Goal: Find contact information: Find contact information

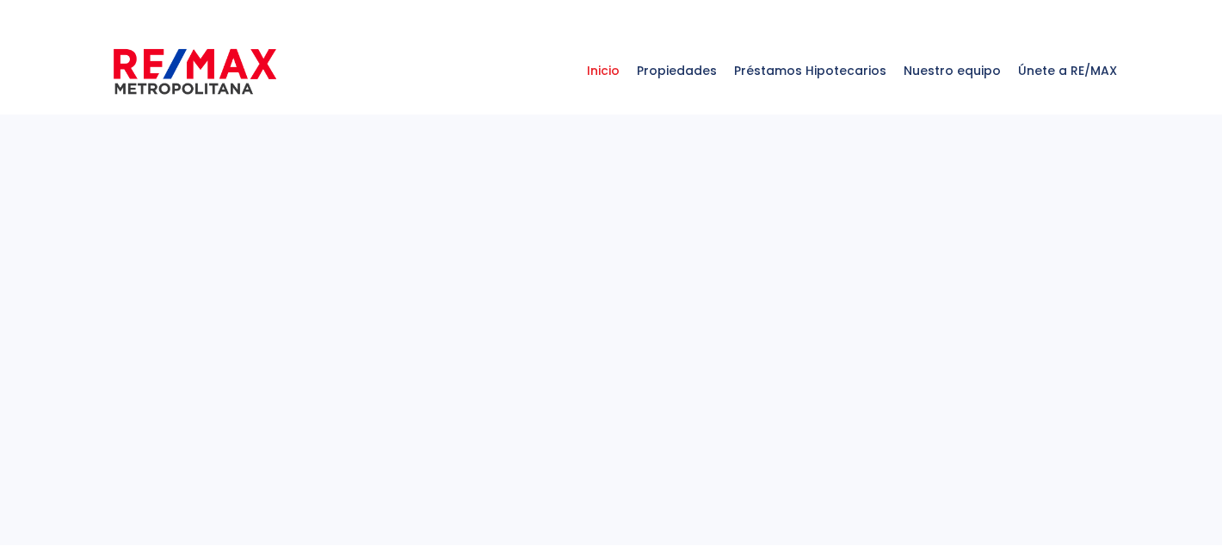
select select
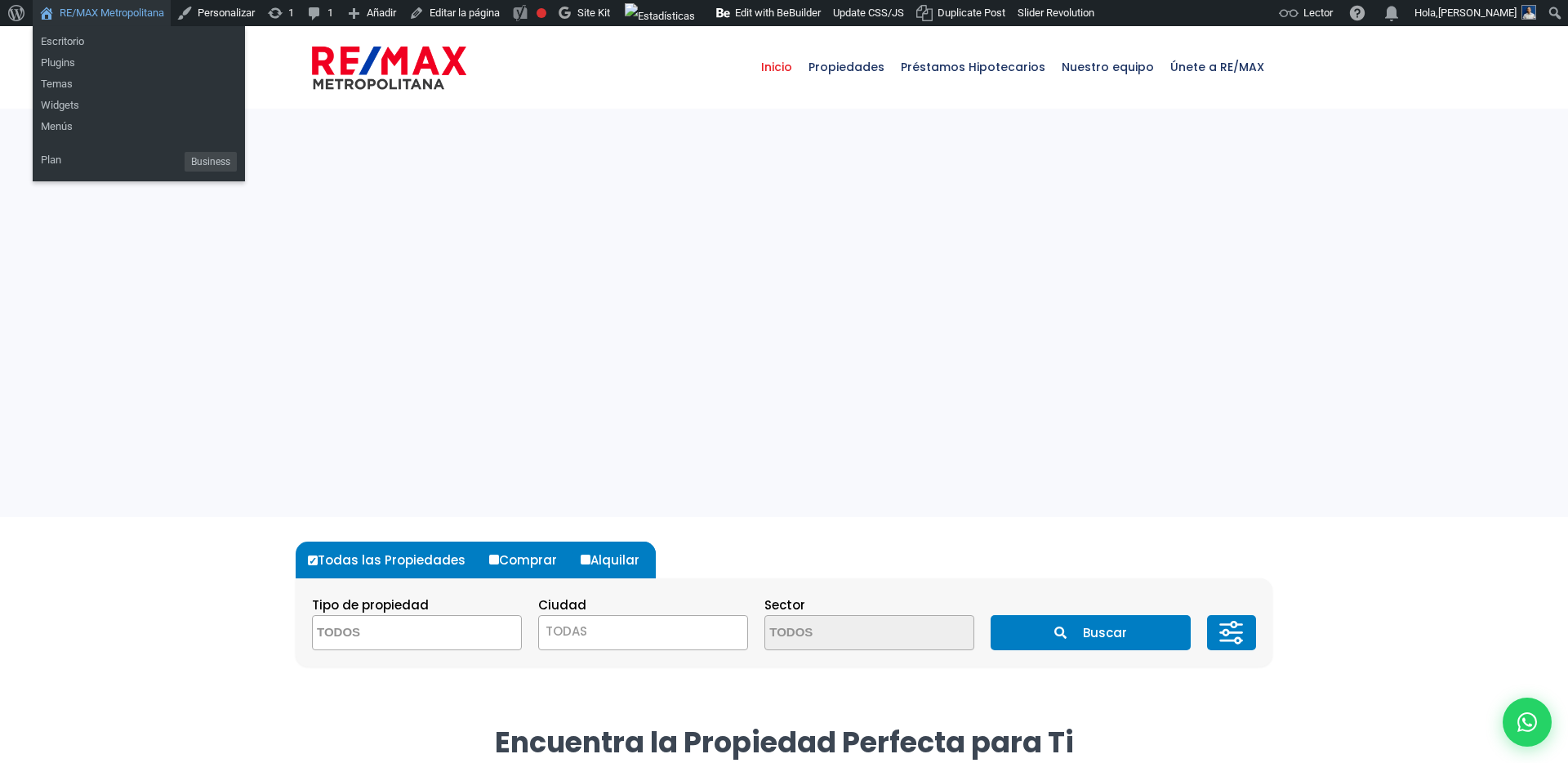
click at [143, 12] on link "RE/MAX Metropolitana" at bounding box center [101, 13] width 138 height 27
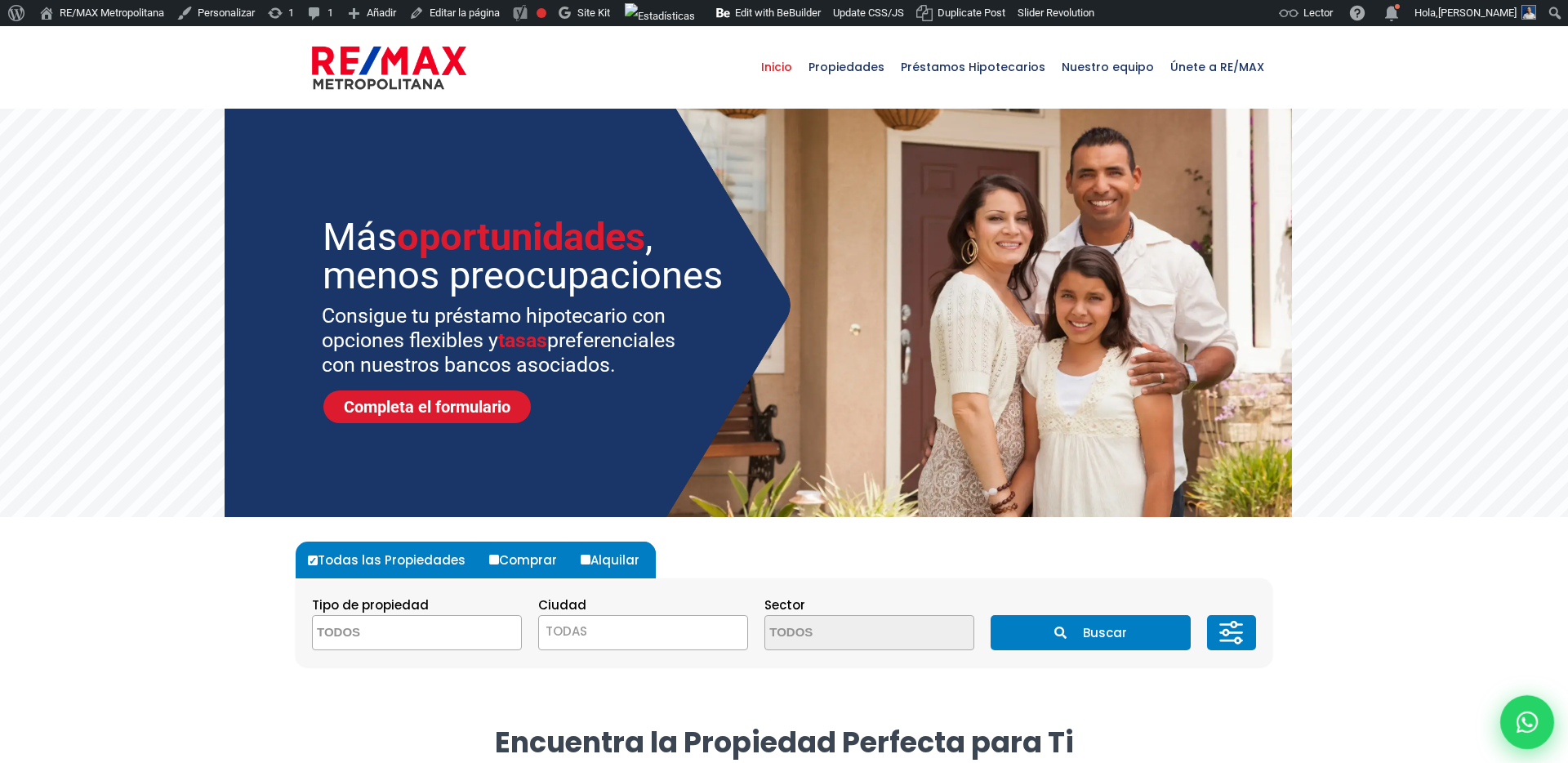
click at [1159, 523] on icon at bounding box center [1527, 721] width 21 height 21
type input "Franklin"
type input "[PERSON_NAME]"
type input "[PERSON_NAME][EMAIL_ADDRESS][PERSON_NAME][DOMAIN_NAME]"
type input "[PHONE_NUMBER]"
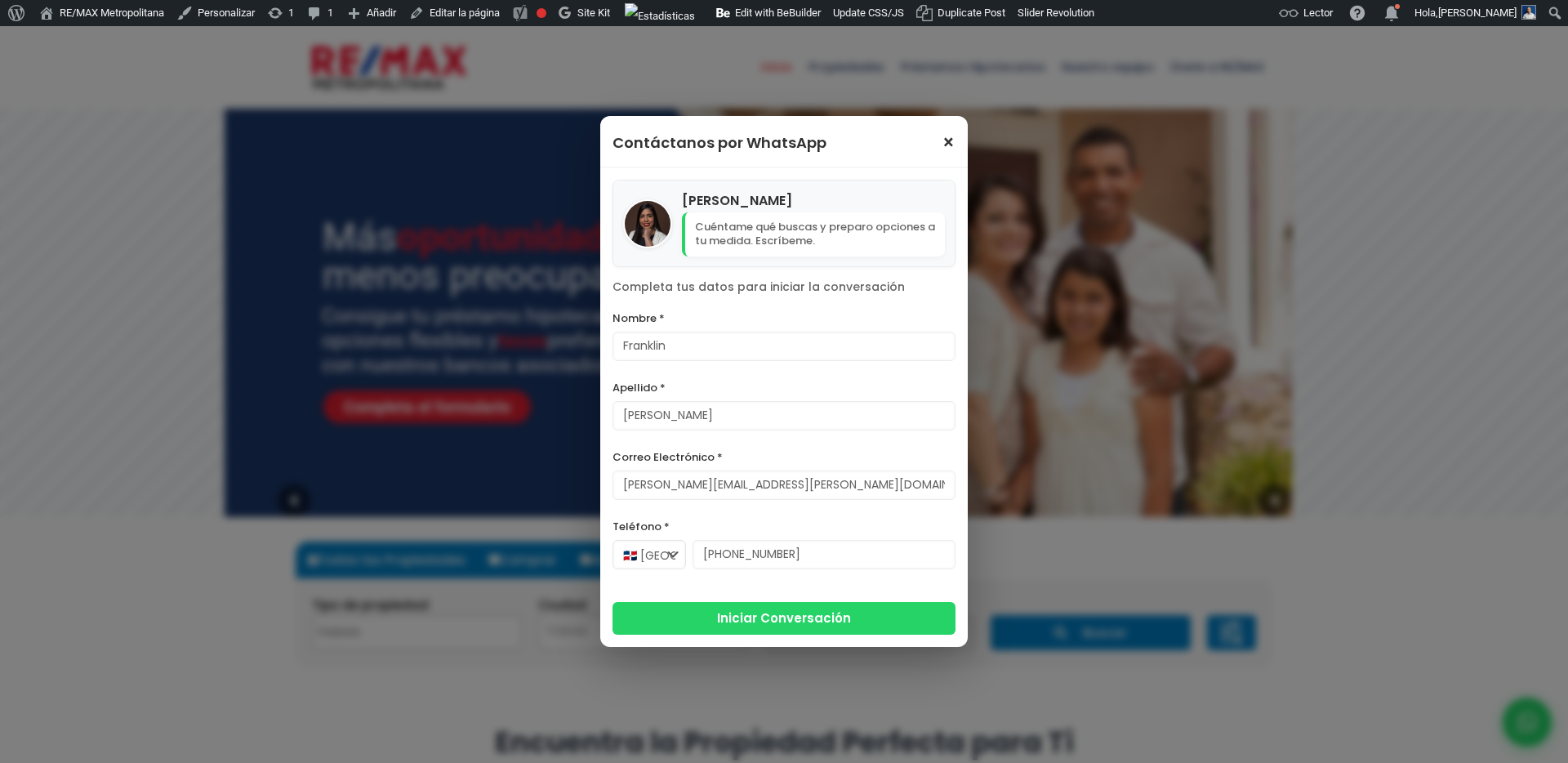
click at [944, 143] on span "×" at bounding box center [948, 142] width 14 height 20
